Goal: Navigation & Orientation: Find specific page/section

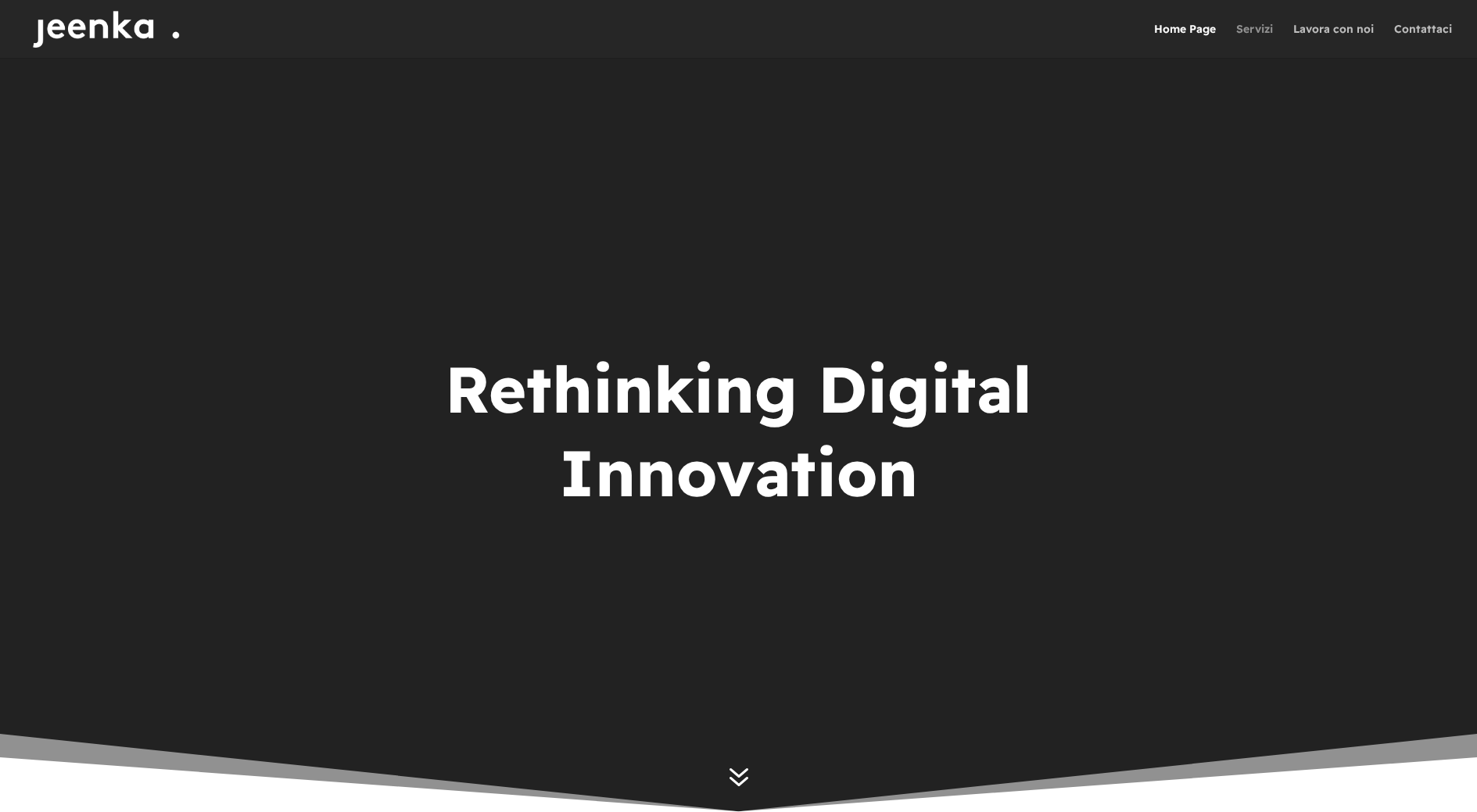
click at [1257, 34] on link "Servizi" at bounding box center [1255, 41] width 36 height 35
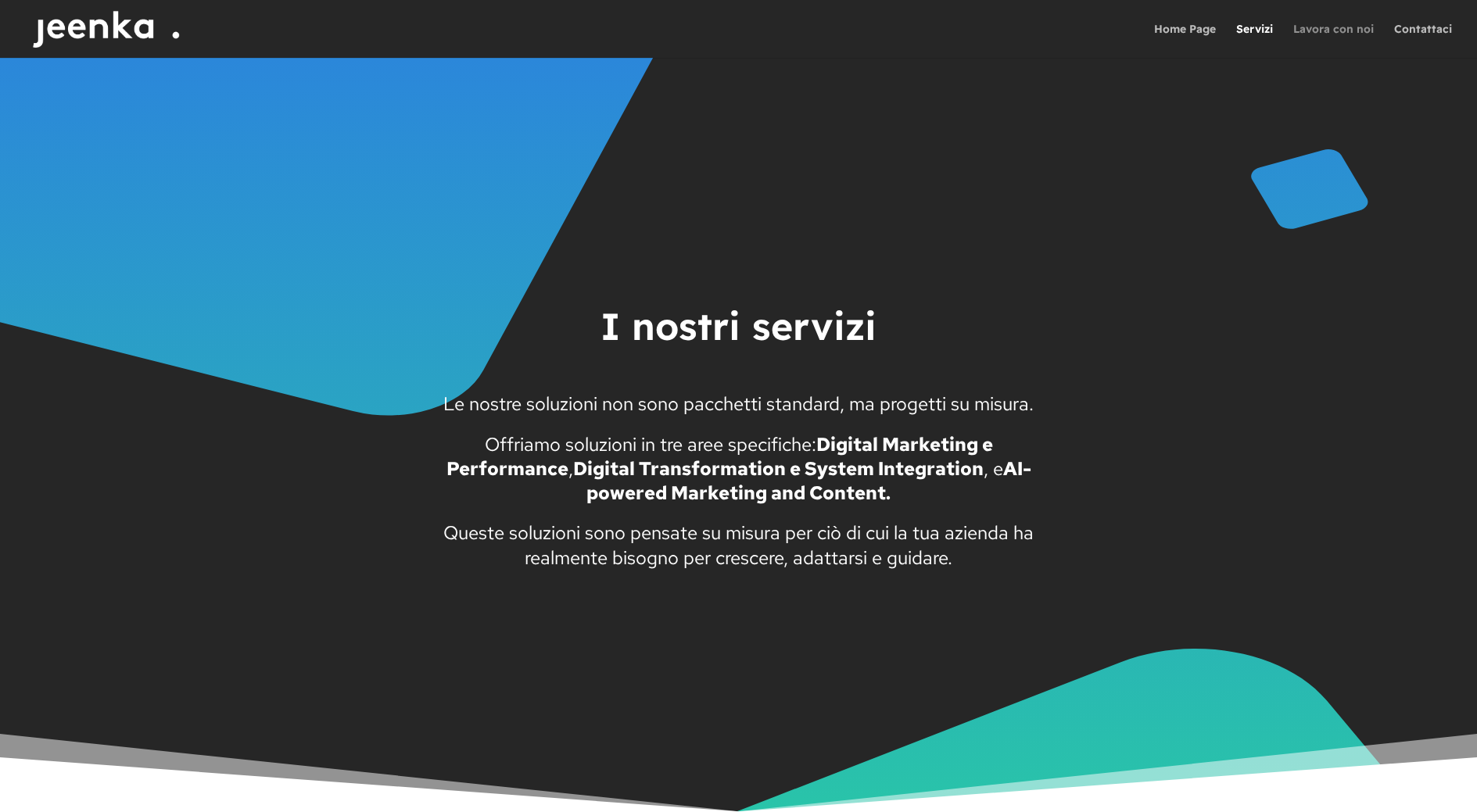
click at [1309, 34] on link "Lavora con noi" at bounding box center [1333, 41] width 80 height 35
